Goal: Task Accomplishment & Management: Complete application form

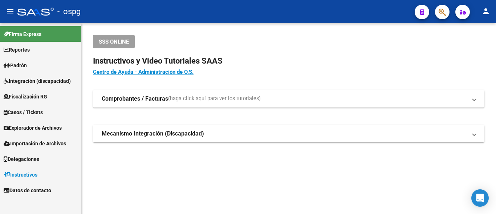
click at [39, 73] on mat-nav-list "Firma Express Reportes Ingresos Devengados Análisis Histórico Detalles Transfer…" at bounding box center [40, 110] width 81 height 175
click at [39, 70] on link "Padrón" at bounding box center [40, 65] width 81 height 16
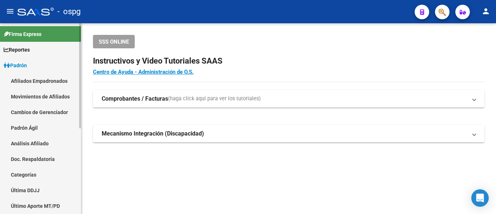
click at [41, 140] on link "Análisis Afiliado" at bounding box center [40, 143] width 81 height 16
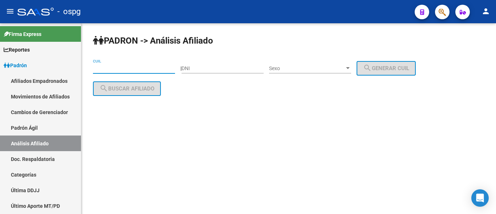
click at [106, 68] on input "CUIL" at bounding box center [134, 68] width 82 height 6
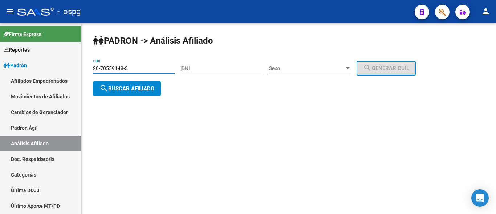
click at [122, 84] on button "search Buscar afiliado" at bounding box center [127, 88] width 68 height 15
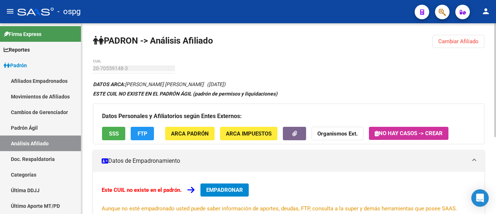
click at [460, 40] on span "Cambiar Afiliado" at bounding box center [458, 41] width 40 height 7
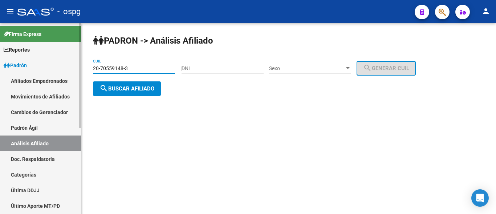
drag, startPoint x: 127, startPoint y: 68, endPoint x: 57, endPoint y: 68, distance: 70.1
click at [57, 68] on mat-sidenav-container "Firma Express Reportes Ingresos Devengados Análisis Histórico Detalles Transfer…" at bounding box center [248, 118] width 496 height 191
type input "20-37082391-0"
click at [130, 93] on button "search Buscar afiliado" at bounding box center [127, 88] width 68 height 15
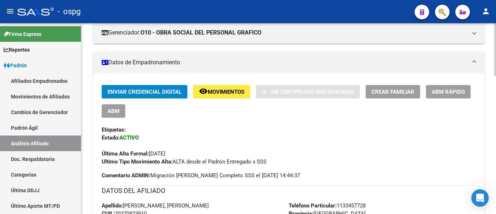
scroll to position [109, 0]
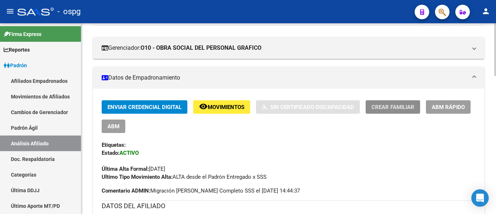
click at [395, 108] on span "Crear Familiar" at bounding box center [392, 107] width 43 height 7
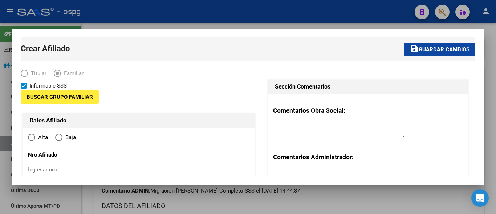
type input "20-37082391-0"
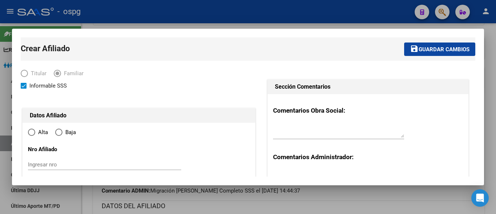
type input "MERLO"
type input "1722"
type input "SALADILLO"
type input "1800"
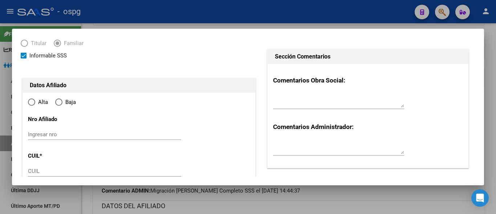
radio input "true"
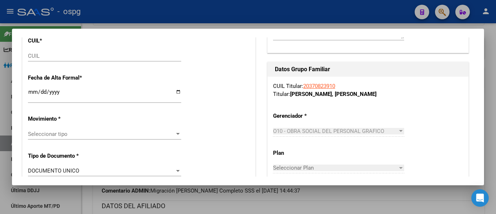
type input "20-37082391-0"
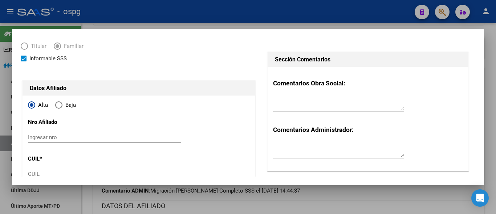
scroll to position [73, 0]
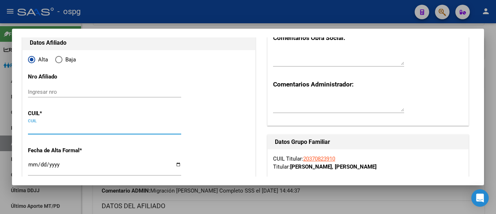
click at [42, 130] on input "CUIL" at bounding box center [104, 128] width 153 height 7
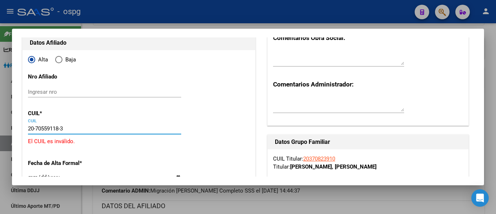
click at [57, 127] on input "20-70559118-3" at bounding box center [104, 128] width 153 height 7
type input "20-70559148-3"
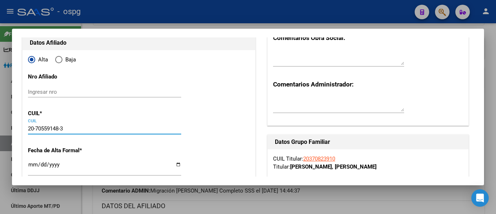
type input "70559148"
type input "[PERSON_NAME]"
type input "[DATE]"
type input "[PERSON_NAME]"
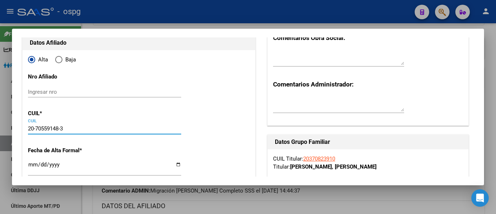
type input "1723"
type input "[PERSON_NAME]"
type input "1154"
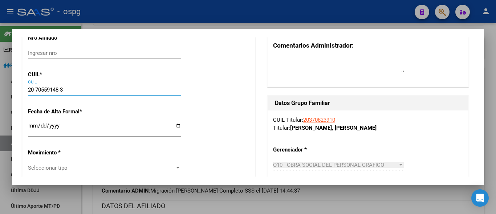
scroll to position [145, 0]
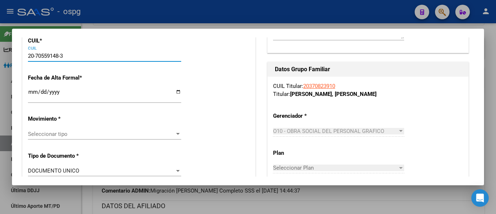
type input "20-70559148-3"
click at [32, 92] on input "Ingresar fecha" at bounding box center [104, 95] width 153 height 12
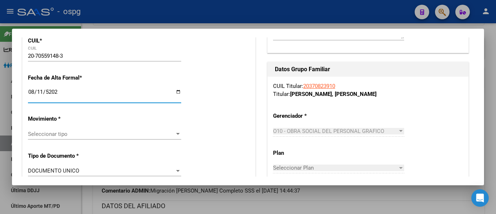
type input "[DATE]"
click at [41, 134] on span "Seleccionar tipo" at bounding box center [101, 134] width 147 height 7
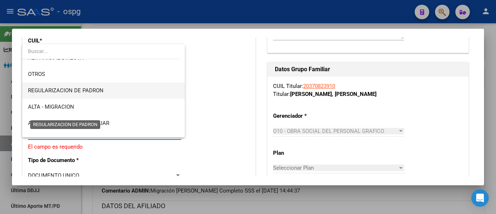
scroll to position [73, 0]
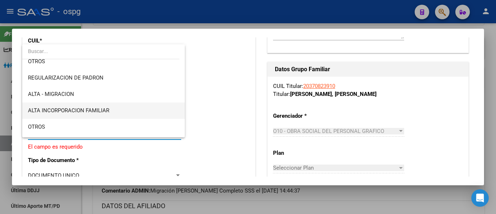
click at [89, 111] on span "ALTA INCORPORACION FAMILIAR" at bounding box center [68, 110] width 81 height 7
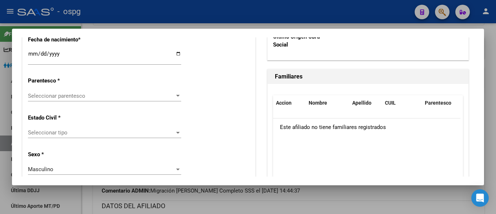
scroll to position [436, 0]
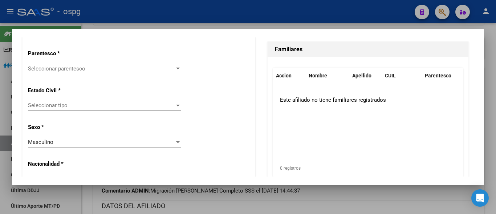
click at [60, 71] on span "Seleccionar parentesco" at bounding box center [101, 68] width 147 height 7
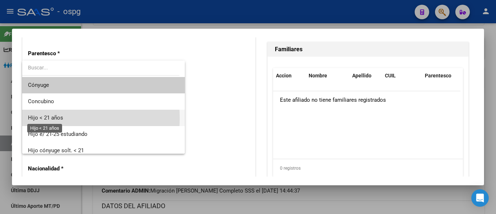
click at [45, 118] on span "Hijo < 21 años" at bounding box center [45, 117] width 35 height 7
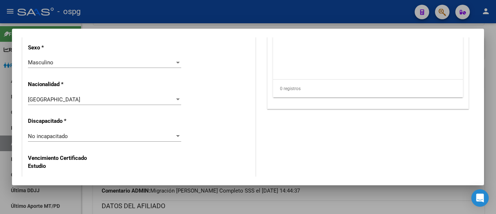
scroll to position [508, 0]
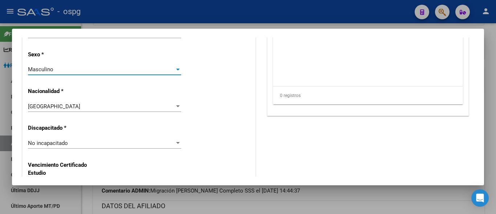
click at [51, 68] on span "Masculino" at bounding box center [40, 69] width 25 height 7
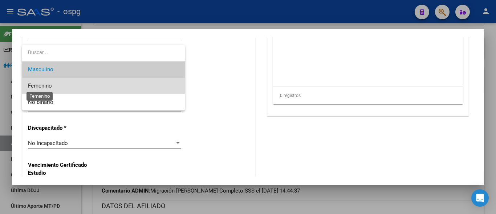
drag, startPoint x: 44, startPoint y: 85, endPoint x: 89, endPoint y: 81, distance: 45.6
click at [44, 85] on span "Femenino" at bounding box center [40, 85] width 24 height 7
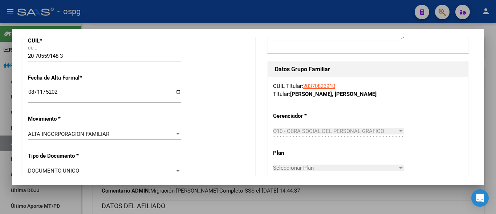
scroll to position [0, 0]
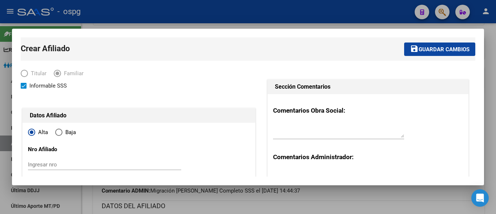
click at [411, 52] on mat-icon "save" at bounding box center [414, 48] width 9 height 9
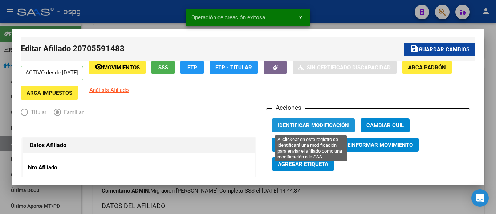
click at [307, 127] on span "Identificar Modificación" at bounding box center [313, 125] width 71 height 7
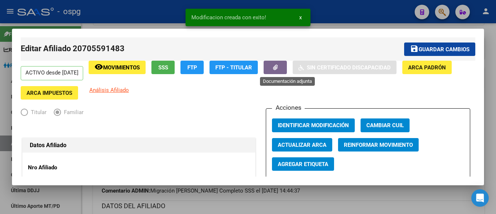
click at [284, 66] on button "button" at bounding box center [275, 67] width 23 height 13
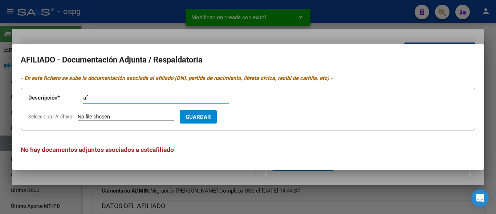
type input "af"
click at [95, 114] on input "Seleccionar Archivo" at bounding box center [126, 117] width 96 height 7
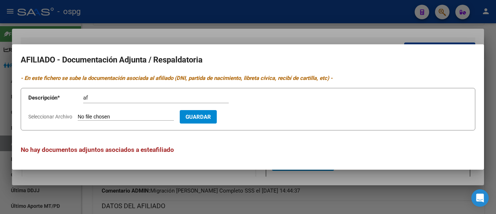
type input "C:\fakepath\ddjj cloe.jpg"
click at [250, 117] on span "Guardar" at bounding box center [240, 117] width 25 height 7
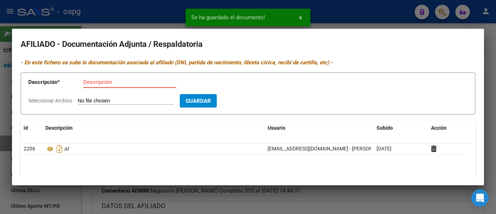
click at [85, 83] on input "Descripción" at bounding box center [129, 82] width 93 height 7
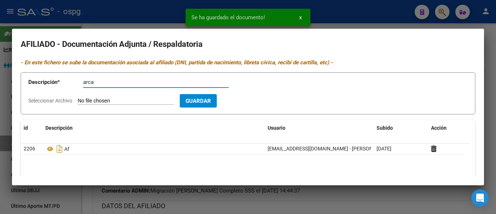
type input "arca"
click at [87, 101] on input "Seleccionar Archivo" at bounding box center [126, 101] width 96 height 7
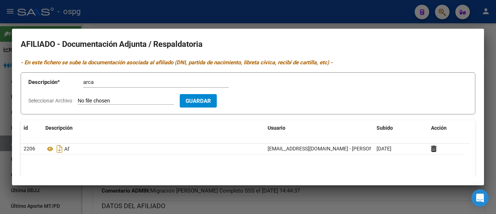
click at [92, 99] on input "Seleccionar Archivo" at bounding box center [126, 101] width 96 height 7
type input "C:\fakepath\afip cloe.png"
click at [252, 96] on button "Guardar" at bounding box center [240, 100] width 37 height 13
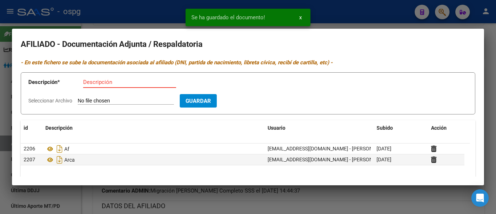
click at [117, 84] on input "Descripción" at bounding box center [129, 82] width 93 height 7
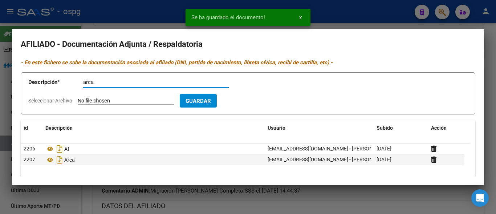
type input "arca"
click at [113, 98] on input "Seleccionar Archivo" at bounding box center [126, 101] width 96 height 7
type input "C:\fakepath\afipp cloe.png"
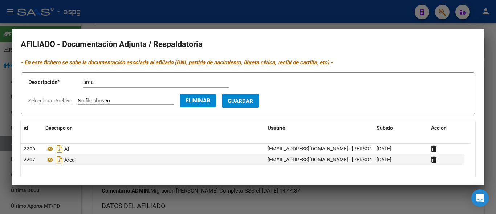
click at [248, 96] on button "Guardar" at bounding box center [240, 100] width 37 height 13
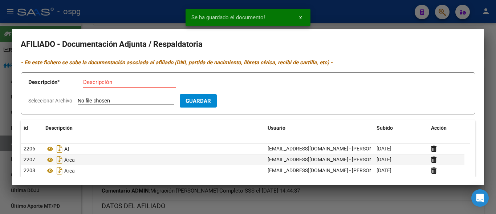
click at [90, 86] on div "Descripción" at bounding box center [129, 82] width 93 height 11
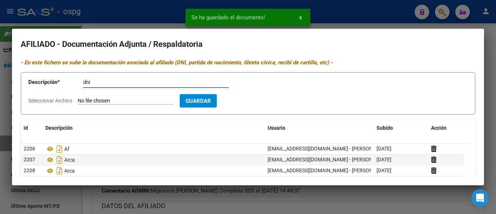
type input "dni"
click at [98, 103] on input "Seleccionar Archivo" at bounding box center [126, 101] width 96 height 7
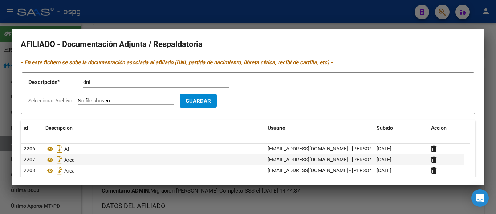
type input "C:\fakepath\cert nac cloe.jpg"
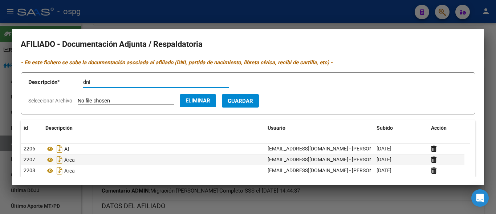
drag, startPoint x: 93, startPoint y: 81, endPoint x: 71, endPoint y: 80, distance: 21.4
click at [71, 80] on app-form-text-field "Descripción * dni Descripción" at bounding box center [133, 84] width 211 height 22
type input "cert nac"
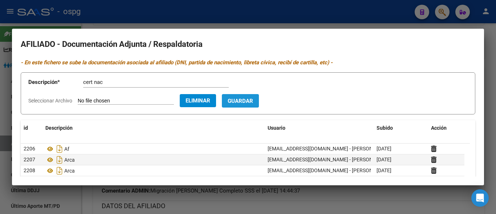
click at [253, 104] on span "Guardar" at bounding box center [240, 101] width 25 height 7
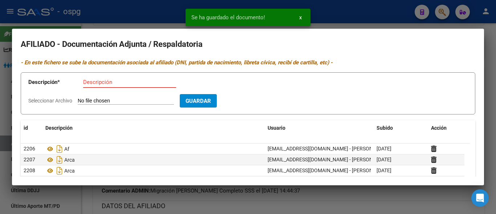
click at [93, 82] on input "Descripción" at bounding box center [129, 82] width 93 height 7
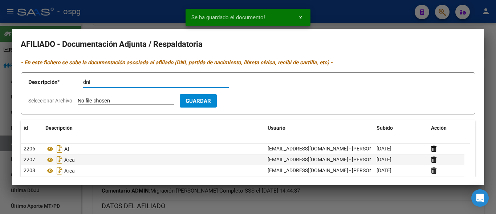
type input "dni"
click at [85, 103] on input "Seleccionar Archivo" at bounding box center [126, 101] width 96 height 7
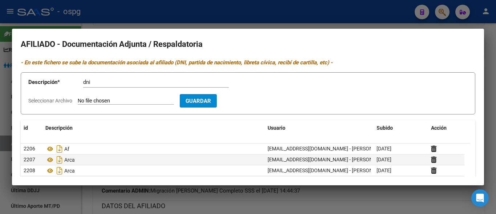
type input "C:\fakepath\dni fcloe.jpg"
click at [247, 100] on span "Guardar" at bounding box center [240, 101] width 25 height 7
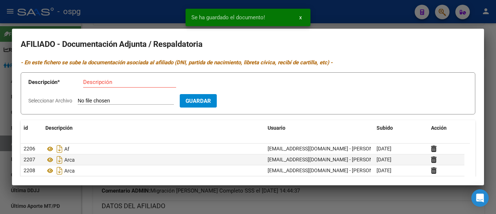
click at [94, 83] on input "Descripción" at bounding box center [129, 82] width 93 height 7
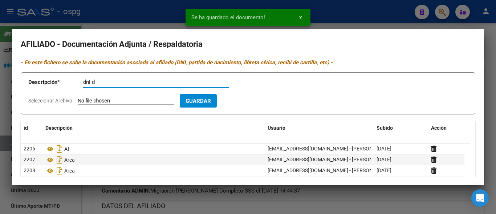
type input "dni d"
click at [106, 100] on input "Seleccionar Archivo" at bounding box center [126, 101] width 96 height 7
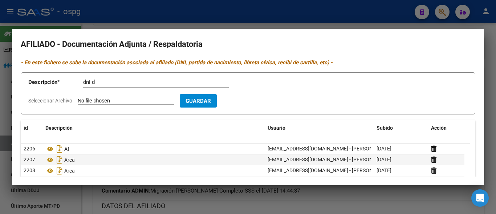
type input "C:\fakepath\dni dcloe.jpg"
click at [253, 100] on span "Guardar" at bounding box center [240, 101] width 25 height 7
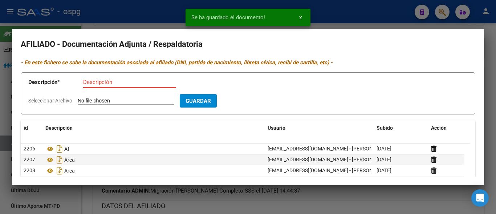
click at [90, 83] on input "Descripción" at bounding box center [129, 82] width 93 height 7
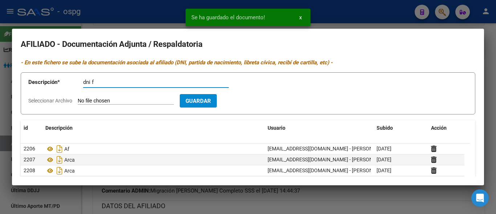
type input "dni f"
click at [88, 99] on input "Seleccionar Archivo" at bounding box center [126, 101] width 96 height 7
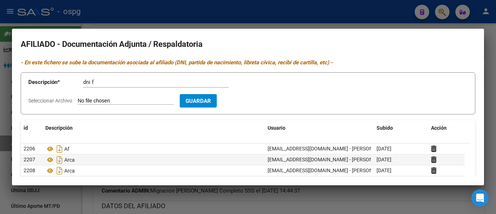
type input "C:\fakepath\dni f arari.jpg"
click at [251, 103] on span "Guardar" at bounding box center [240, 101] width 25 height 7
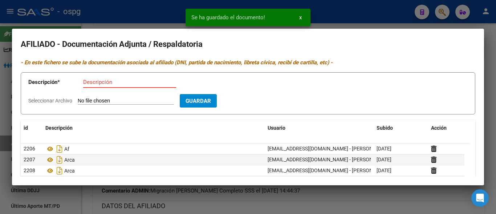
click at [86, 79] on input "Descripción" at bounding box center [129, 82] width 93 height 7
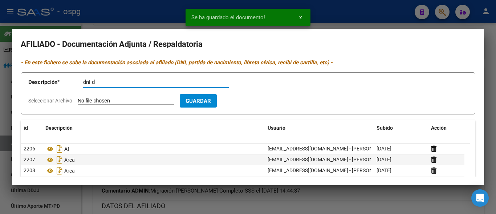
type input "dni d"
click at [89, 99] on input "Seleccionar Archivo" at bounding box center [126, 101] width 96 height 7
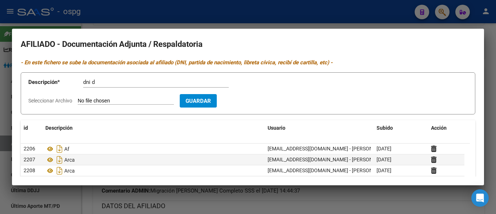
type input "C:\fakepath\dorso arari.jpg"
click at [247, 105] on button "Guardar" at bounding box center [240, 100] width 37 height 13
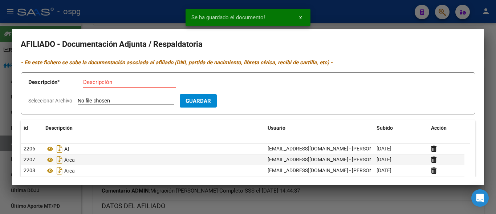
click at [101, 82] on input "Descripción" at bounding box center [129, 82] width 93 height 7
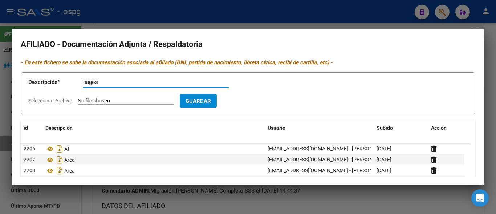
type input "pagos"
click at [91, 99] on input "Seleccionar Archivo" at bounding box center [126, 101] width 96 height 7
click at [91, 102] on input "Seleccionar Archivo" at bounding box center [126, 101] width 96 height 7
